Goal: Complete application form

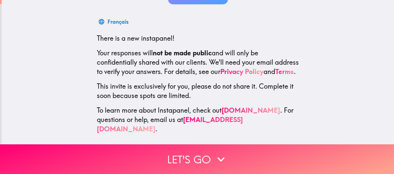
scroll to position [102, 0]
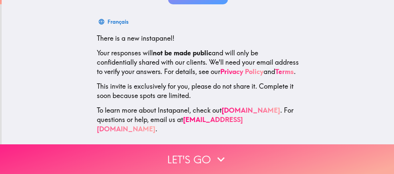
click at [191, 154] on button "Let's go" at bounding box center [197, 159] width 394 height 30
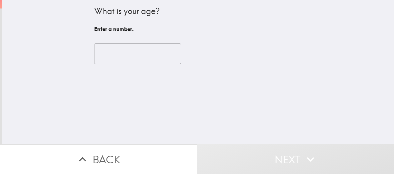
click at [149, 59] on input "number" at bounding box center [137, 53] width 87 height 21
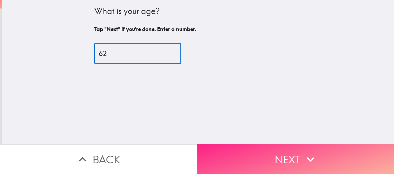
type input "62"
click at [219, 163] on button "Next" at bounding box center [295, 159] width 197 height 30
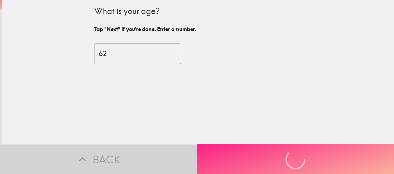
click at [219, 163] on div "Back Next" at bounding box center [197, 159] width 394 height 30
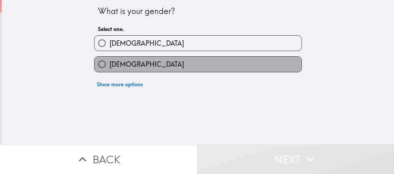
click at [182, 65] on label "[DEMOGRAPHIC_DATA]" at bounding box center [198, 64] width 207 height 15
click at [110, 65] on input "[DEMOGRAPHIC_DATA]" at bounding box center [102, 64] width 15 height 15
radio input "true"
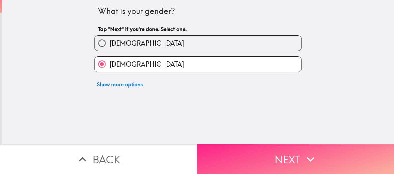
click at [253, 159] on button "Next" at bounding box center [295, 159] width 197 height 30
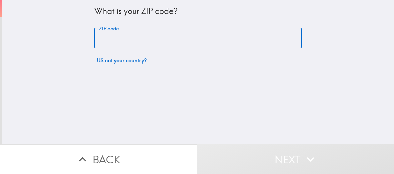
click at [231, 33] on input "ZIP code" at bounding box center [198, 38] width 208 height 21
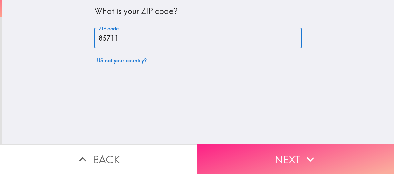
type input "85711"
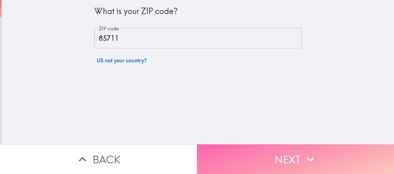
click at [220, 153] on button "Next" at bounding box center [295, 159] width 197 height 30
